Goal: Information Seeking & Learning: Find specific fact

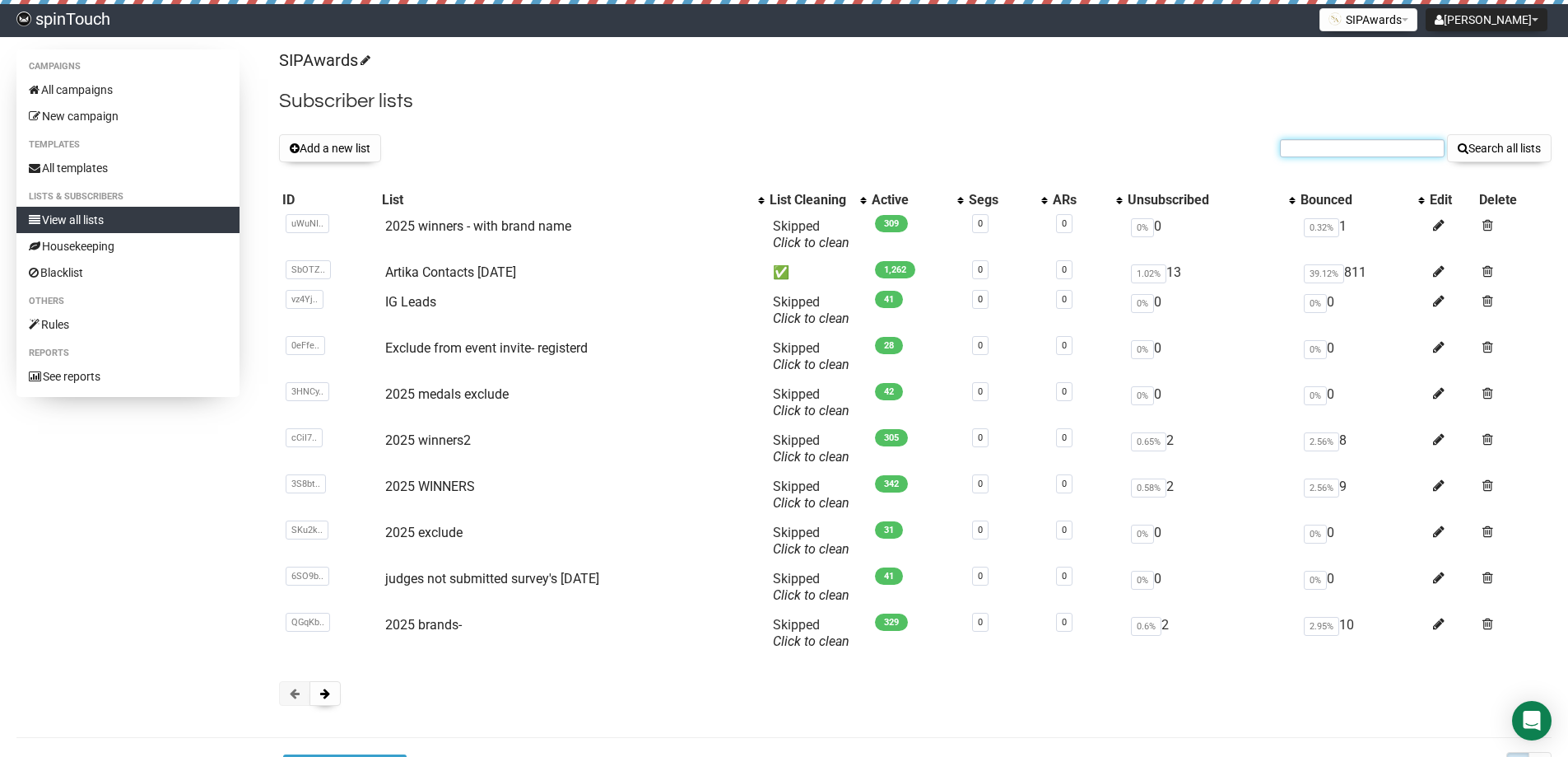
paste input "lynnette@thefilmcollaborative.org"
type input "lynnette@thefilmcollaborative.org"
click at [1448, 134] on button "Search all lists" at bounding box center [1500, 147] width 105 height 28
click at [1477, 140] on button "Search all lists" at bounding box center [1500, 147] width 105 height 28
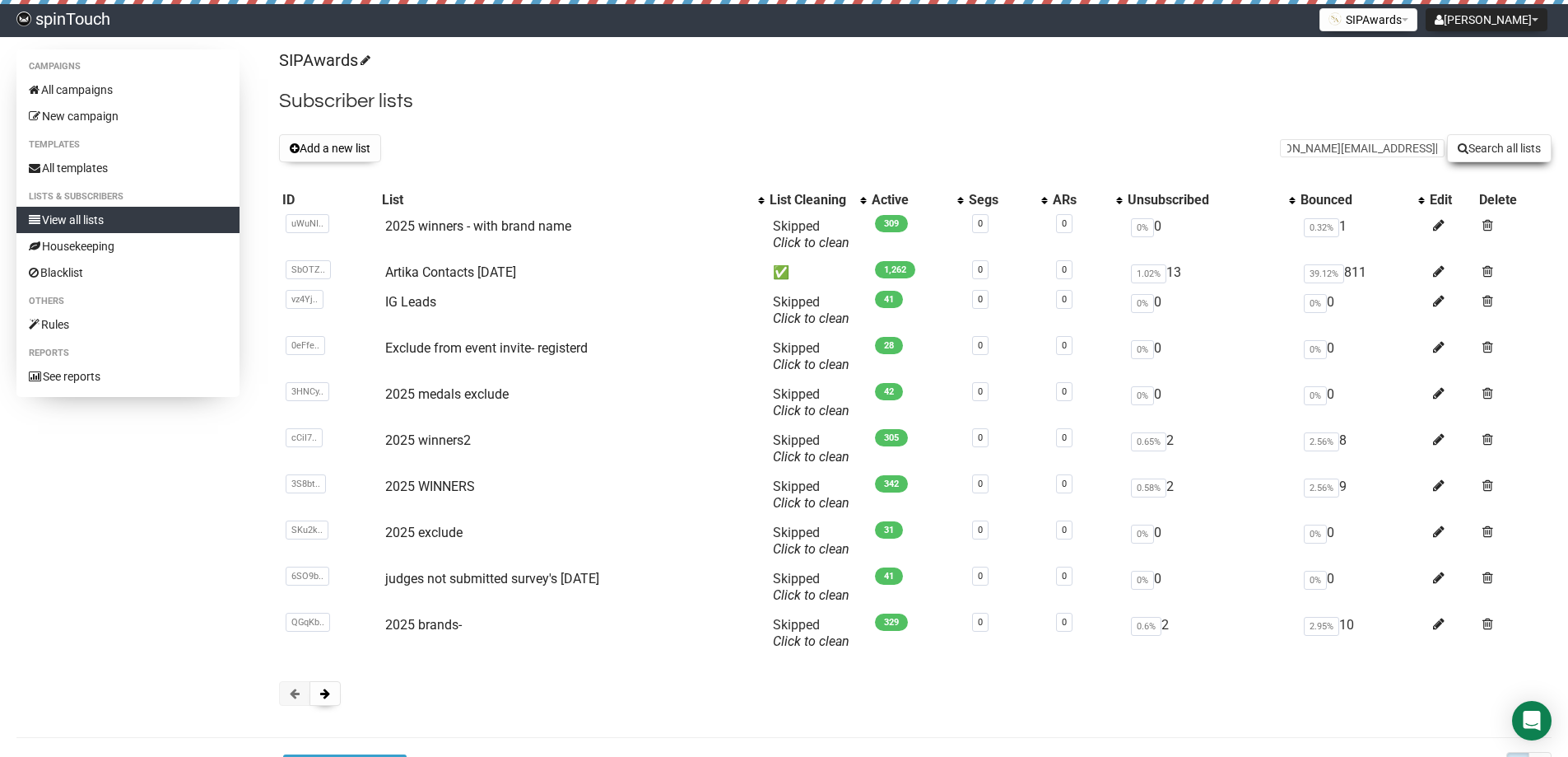
scroll to position [0, 0]
paste input "Steviee.Hughes@diageo.com"
type input "Steviee.Hughes@diageo.com"
click at [1448, 134] on button "Search all lists" at bounding box center [1500, 147] width 105 height 28
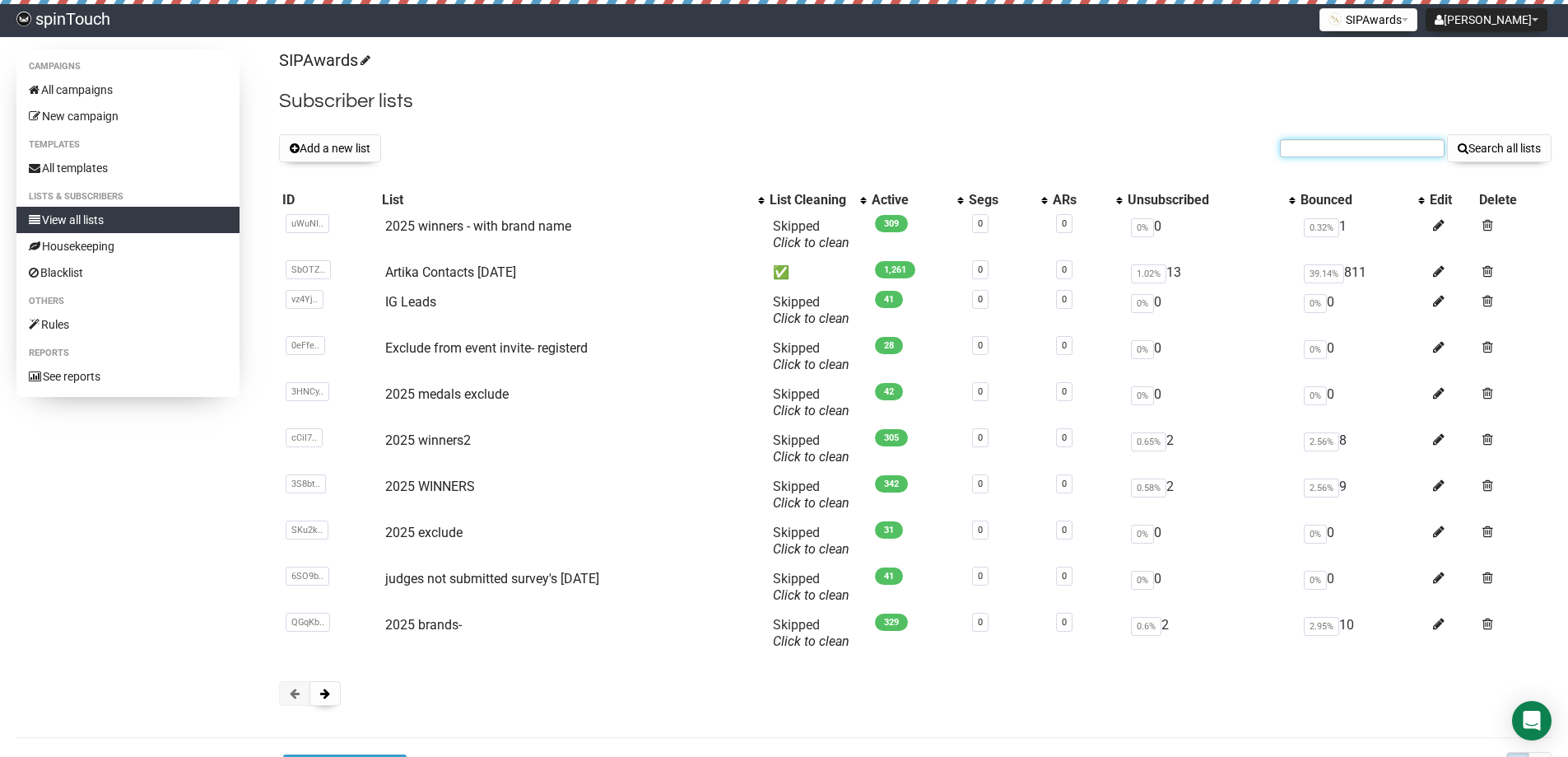
drag, startPoint x: 1324, startPoint y: 158, endPoint x: 1317, endPoint y: 151, distance: 9.9
paste input "carin@siascotch.com"
type input "carin@siascotch.com"
click at [1448, 134] on button "Search all lists" at bounding box center [1500, 147] width 105 height 28
paste input "joemcginnis@maverickimports.com"
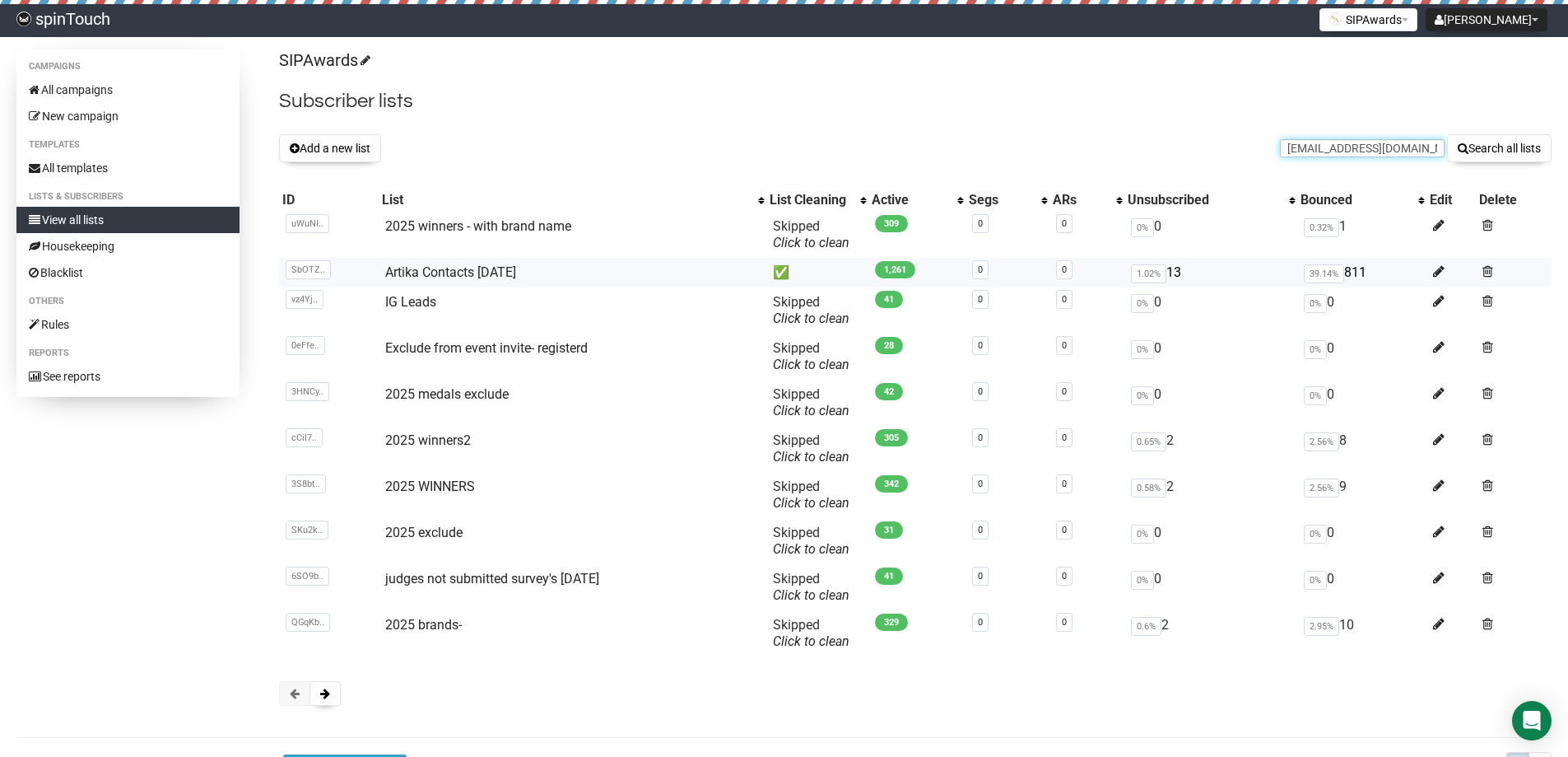
scroll to position [0, 48]
type input "joemcginnis@maverickimports.com"
click at [1507, 146] on button "Search all lists" at bounding box center [1500, 147] width 105 height 28
paste input "cbeau@sazerac.com"
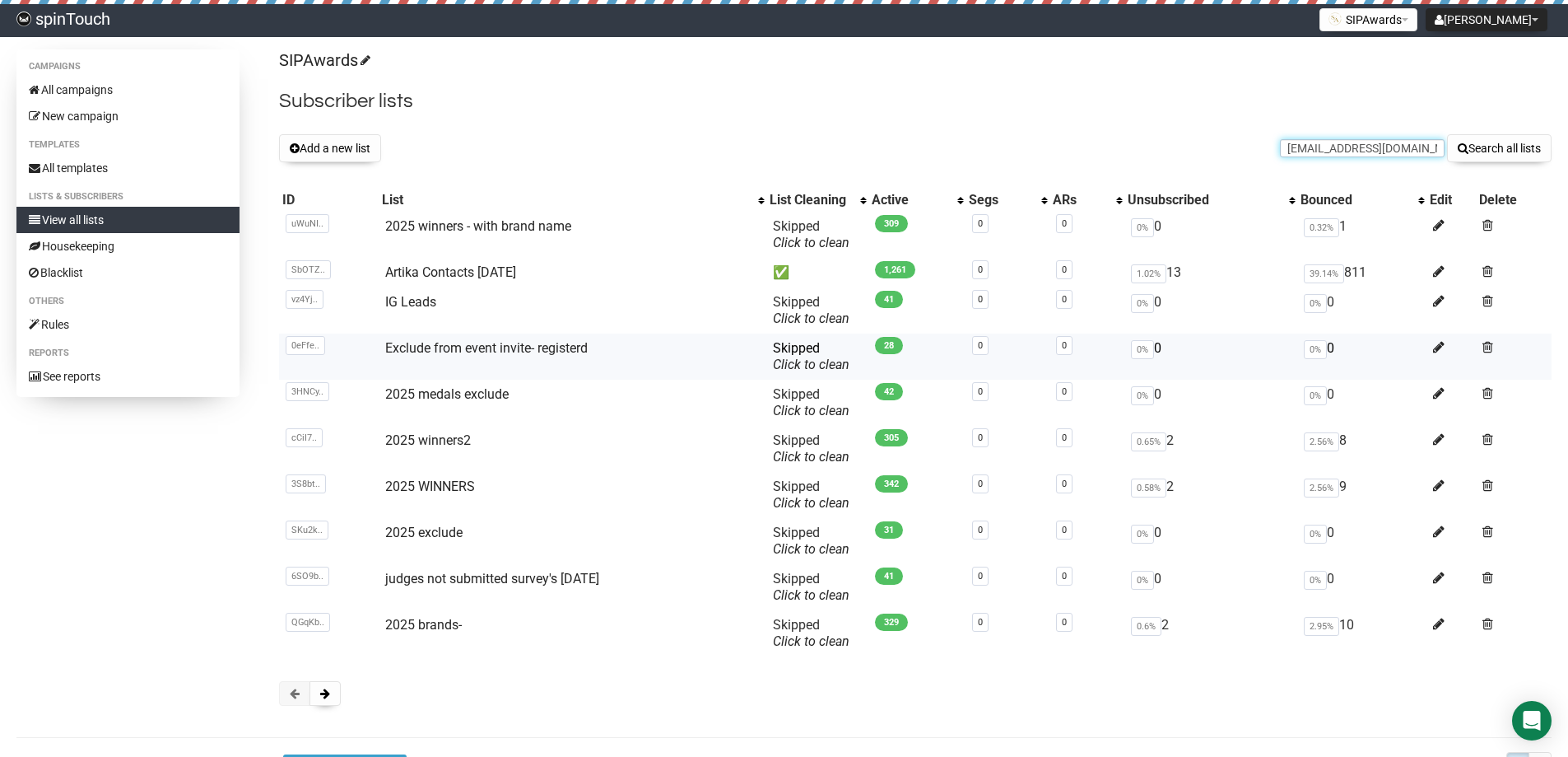
type input "cbeau@sazerac.com"
click at [1448, 134] on button "Search all lists" at bounding box center [1500, 147] width 105 height 28
